Goal: Find specific page/section: Find specific page/section

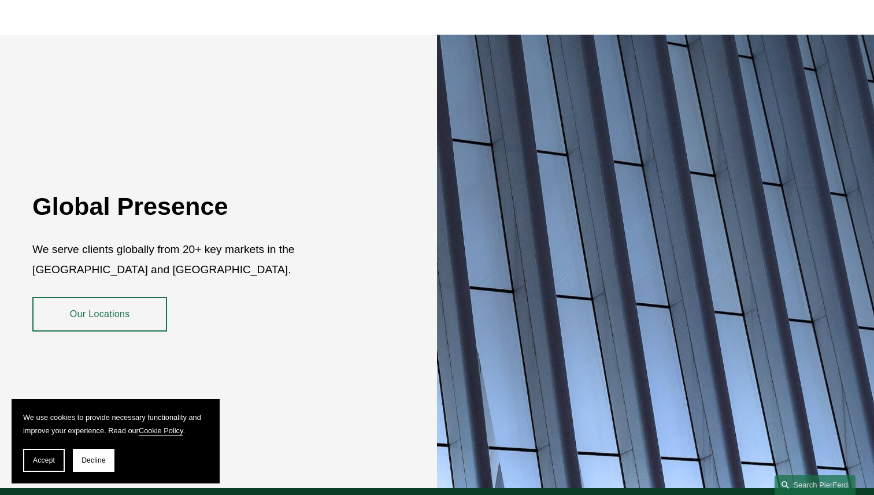
scroll to position [1840, 0]
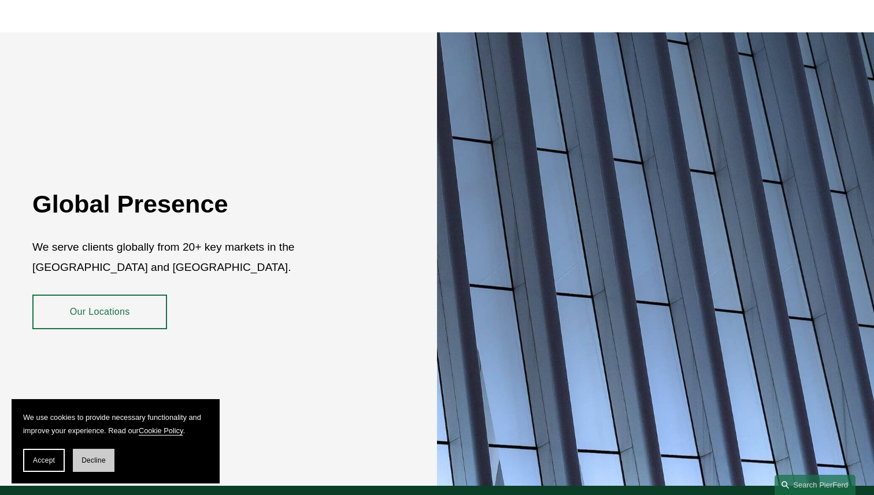
click at [84, 461] on span "Decline" at bounding box center [94, 461] width 24 height 8
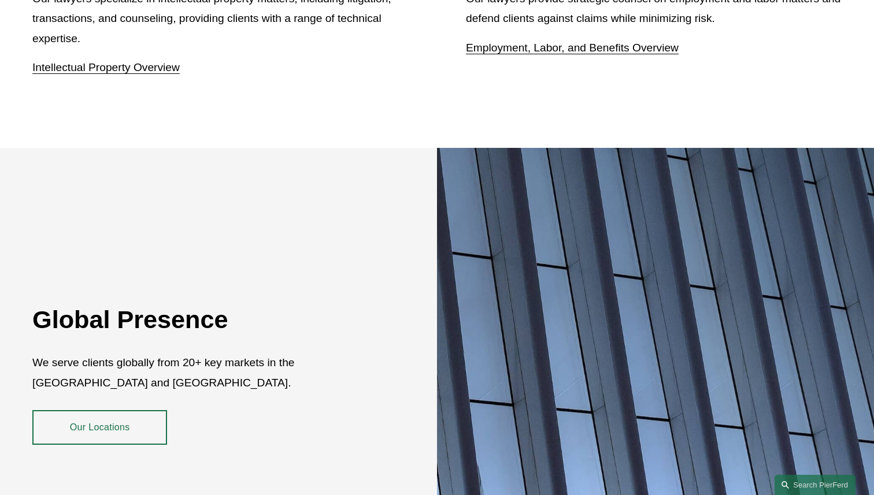
scroll to position [1873, 0]
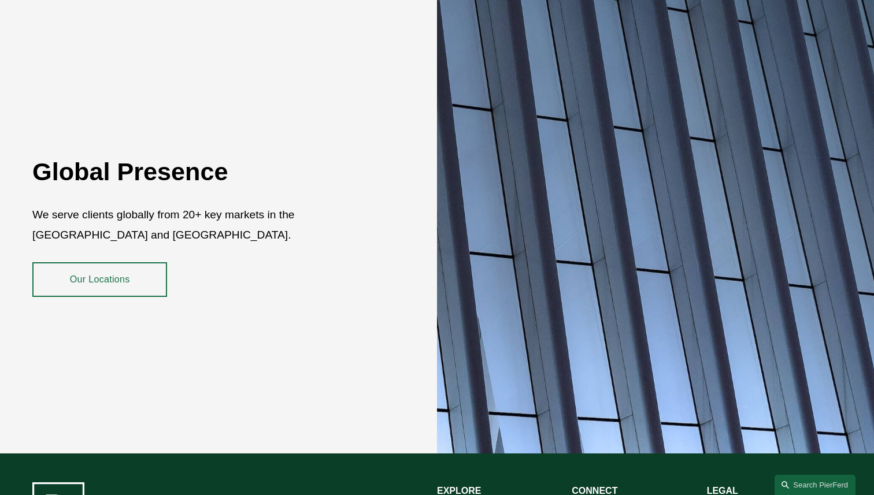
click at [130, 271] on link "Our Locations" at bounding box center [99, 279] width 135 height 35
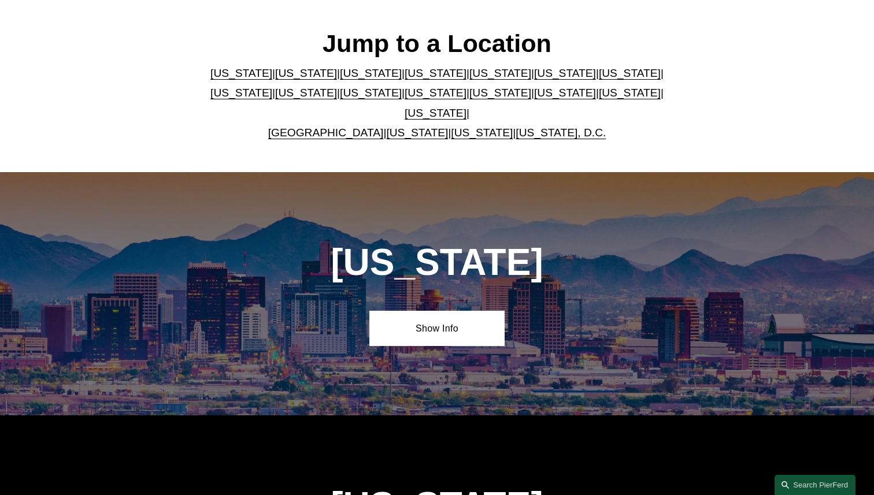
scroll to position [333, 0]
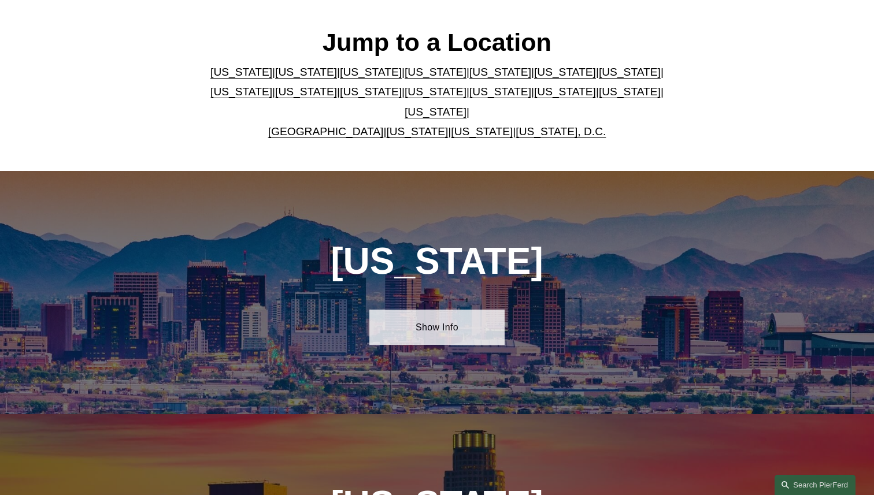
click at [398, 325] on link "Show Info" at bounding box center [436, 327] width 135 height 35
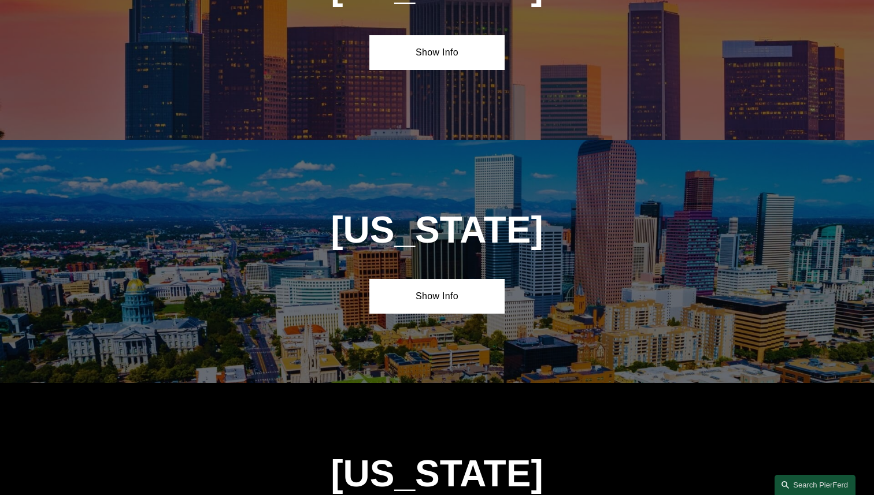
scroll to position [1049, 0]
